Goal: Contribute content: Add original content to the website for others to see

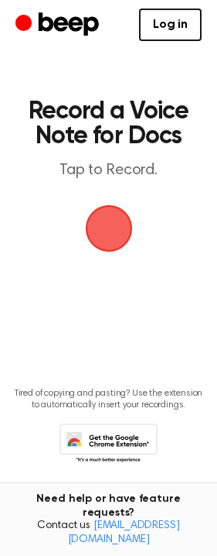
click at [108, 236] on span "button" at bounding box center [109, 228] width 87 height 87
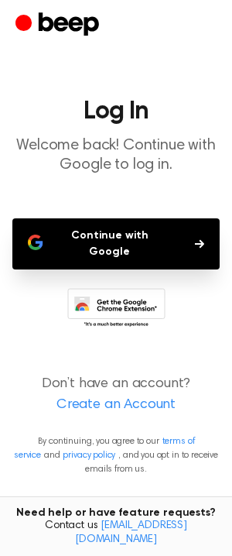
click at [108, 236] on button "Continue with Google" at bounding box center [115, 243] width 207 height 51
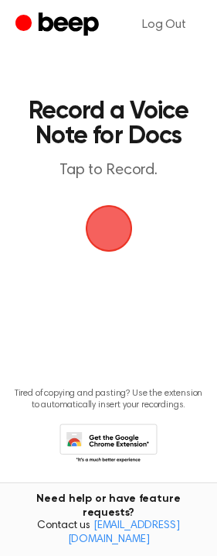
click at [118, 224] on span "button" at bounding box center [109, 228] width 70 height 70
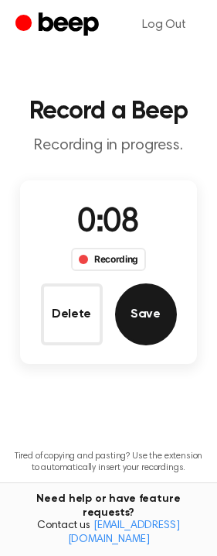
click at [134, 313] on button "Save" at bounding box center [146, 314] width 62 height 62
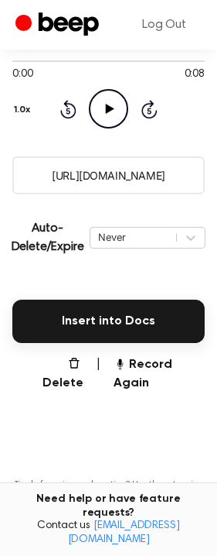
scroll to position [193, 0]
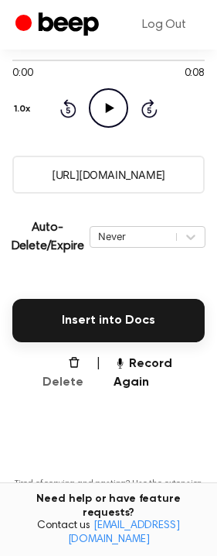
click at [72, 367] on icon "button" at bounding box center [74, 362] width 12 height 12
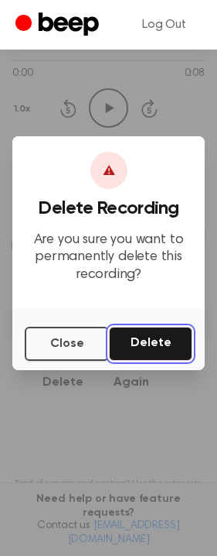
click at [139, 348] on button "Delete" at bounding box center [151, 344] width 84 height 34
